Goal: Transaction & Acquisition: Purchase product/service

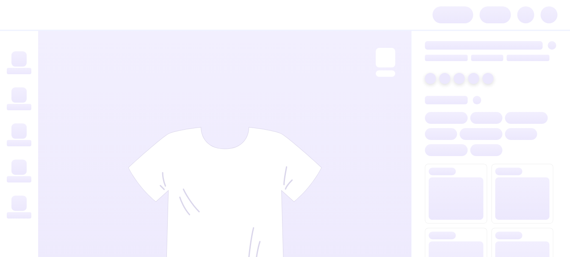
click at [355, 75] on div at bounding box center [224, 209] width 373 height 356
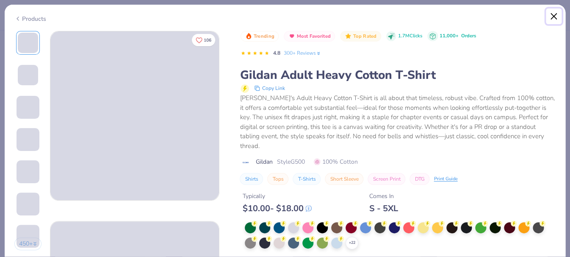
click at [553, 14] on button "Close" at bounding box center [554, 16] width 16 height 16
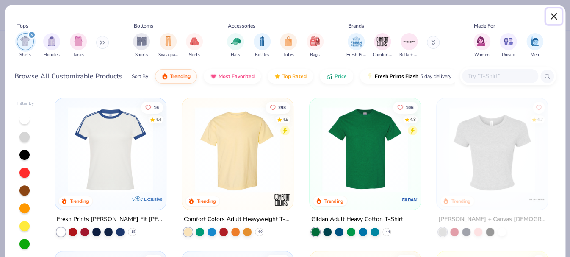
click at [553, 14] on button "Close" at bounding box center [554, 16] width 16 height 16
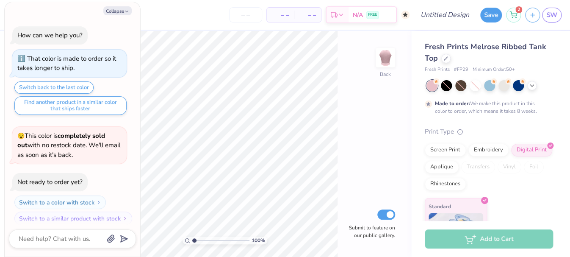
scroll to position [6, 0]
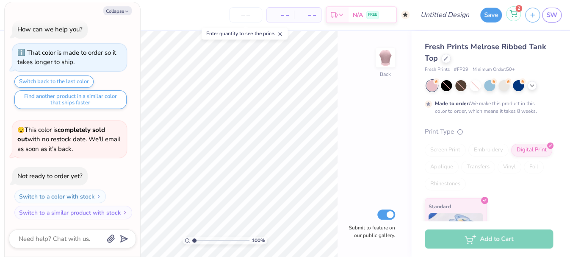
click at [509, 14] on icon at bounding box center [513, 13] width 8 height 7
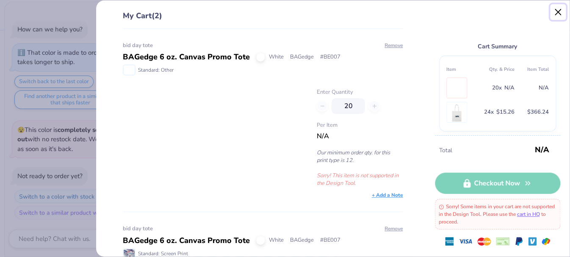
click at [557, 10] on button "Close" at bounding box center [558, 12] width 16 height 16
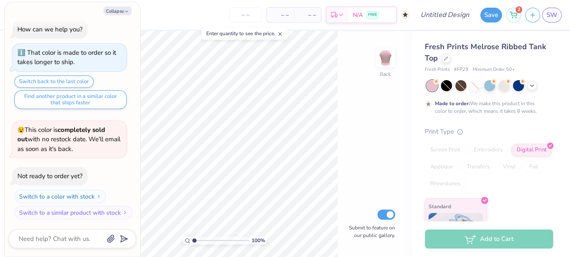
scroll to position [0, 0]
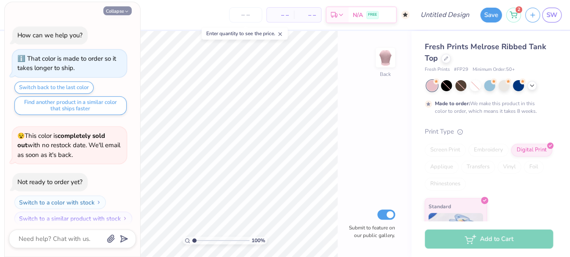
click at [124, 11] on button "Collapse" at bounding box center [117, 10] width 28 height 9
type textarea "x"
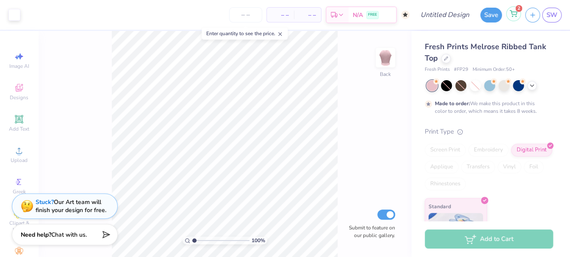
click at [516, 18] on div "2" at bounding box center [513, 13] width 15 height 15
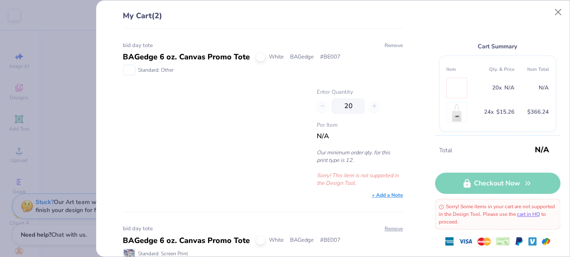
click at [388, 42] on button "Remove" at bounding box center [393, 45] width 19 height 8
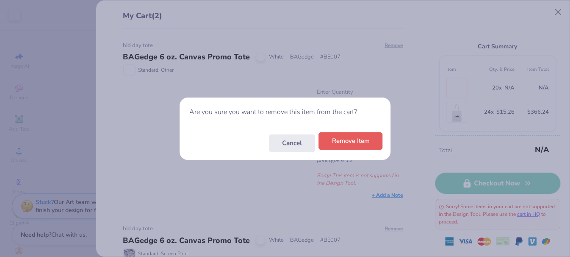
click at [337, 143] on button "Remove Item" at bounding box center [350, 140] width 64 height 17
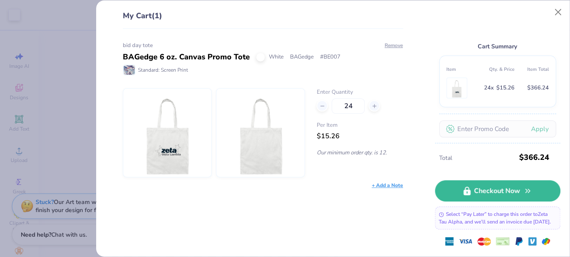
scroll to position [67, 0]
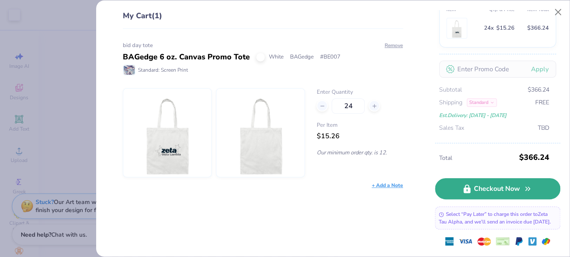
click at [490, 179] on link "Checkout Now" at bounding box center [497, 188] width 125 height 21
